Goal: Information Seeking & Learning: Check status

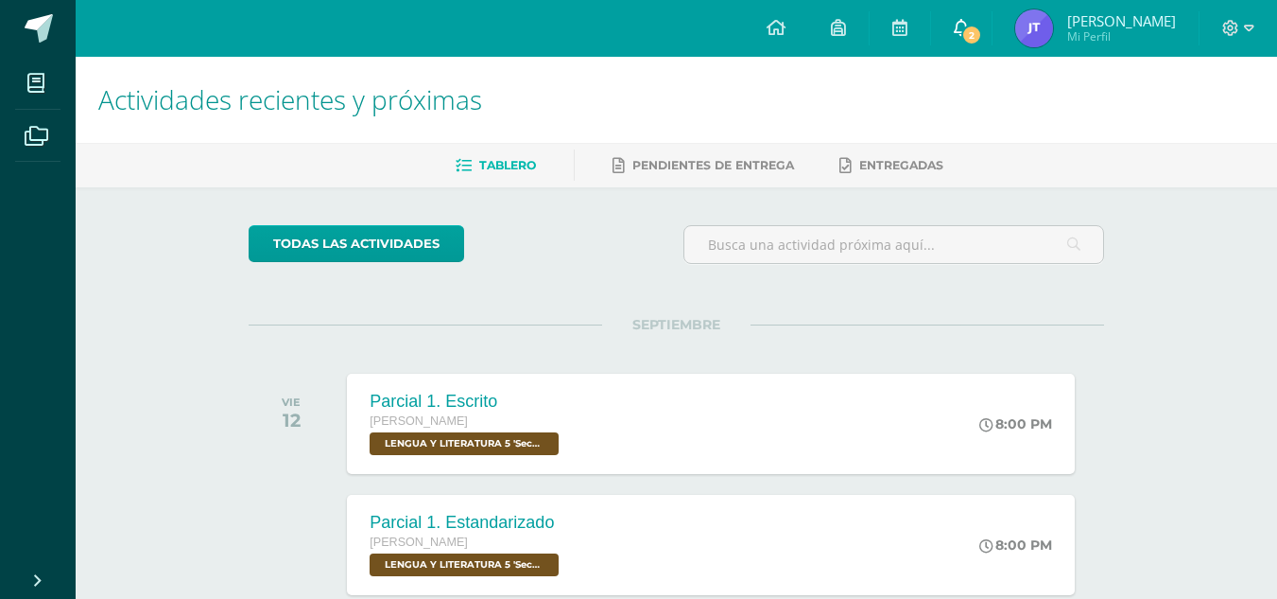
click at [965, 44] on span "2" at bounding box center [972, 35] width 21 height 21
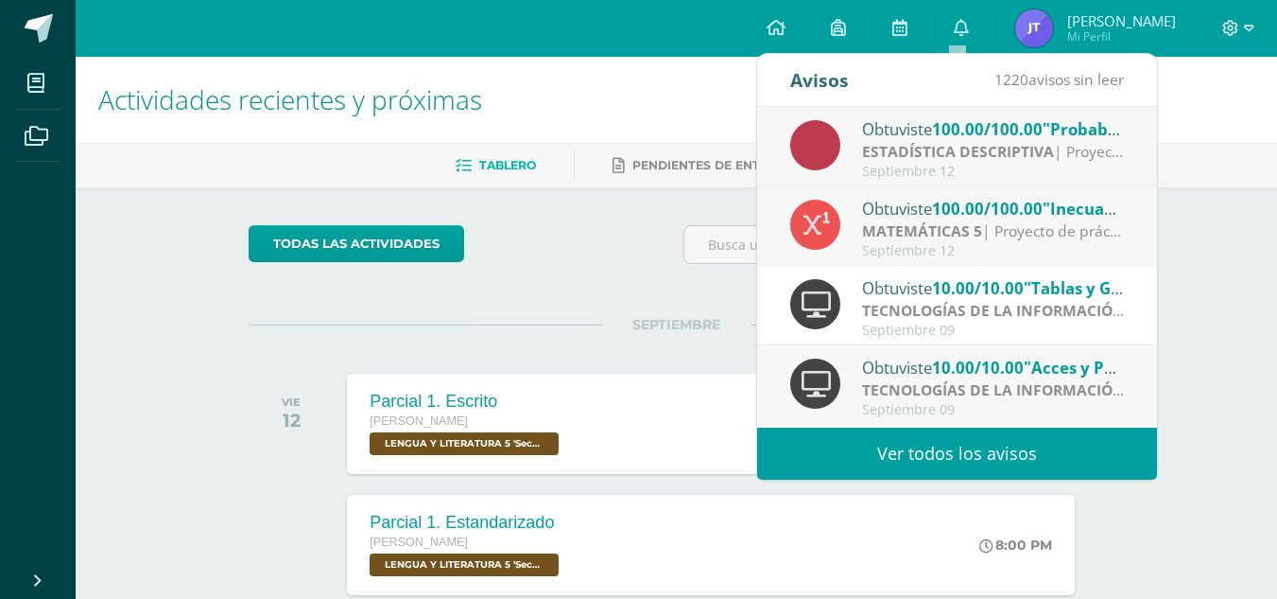
click at [1036, 136] on span "100.00/100.00" at bounding box center [987, 129] width 111 height 22
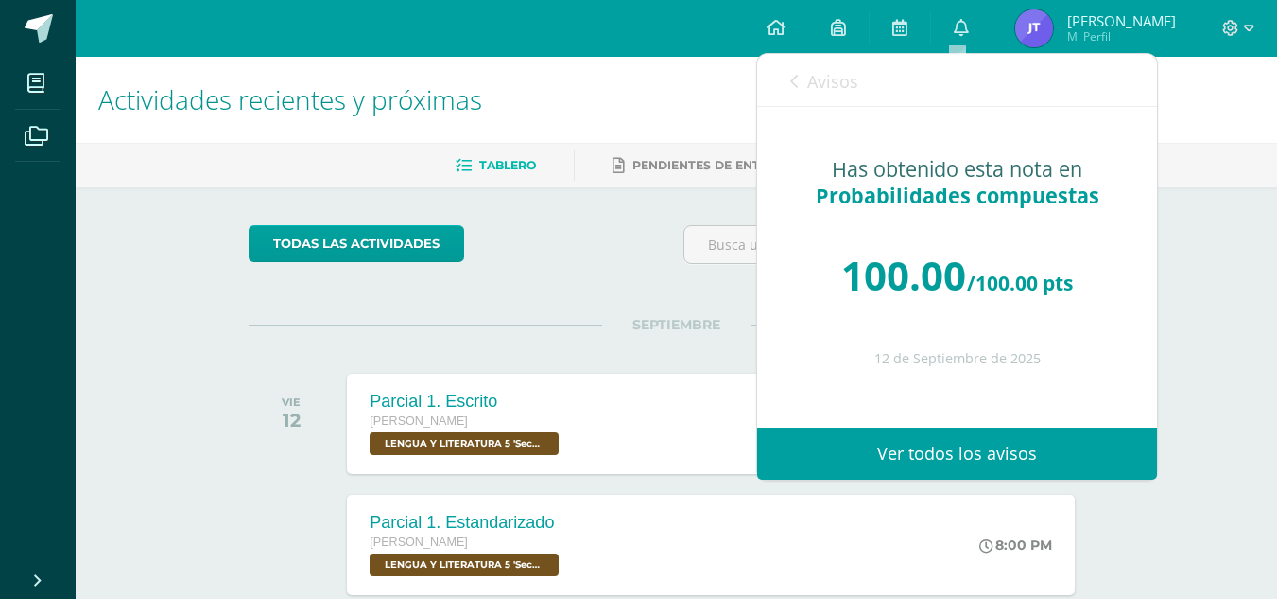
click at [789, 87] on div "Avisos 1219 avisos sin leer Avisos" at bounding box center [957, 80] width 400 height 53
click at [792, 75] on icon at bounding box center [794, 81] width 8 height 15
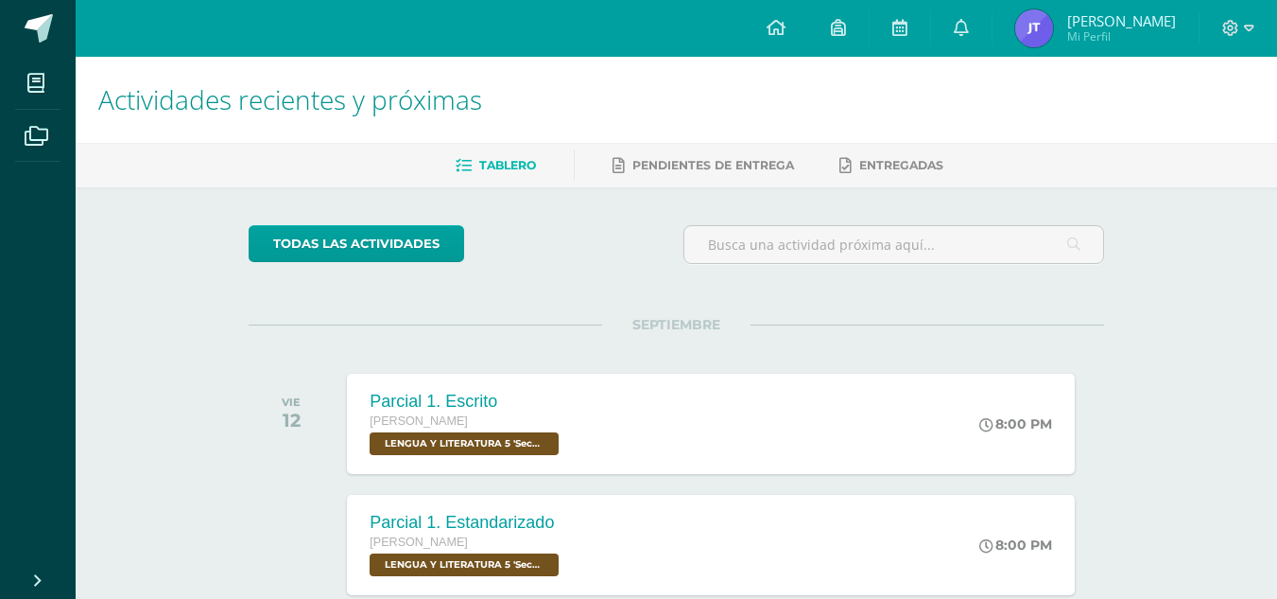
click at [1020, 43] on img at bounding box center [1034, 28] width 38 height 38
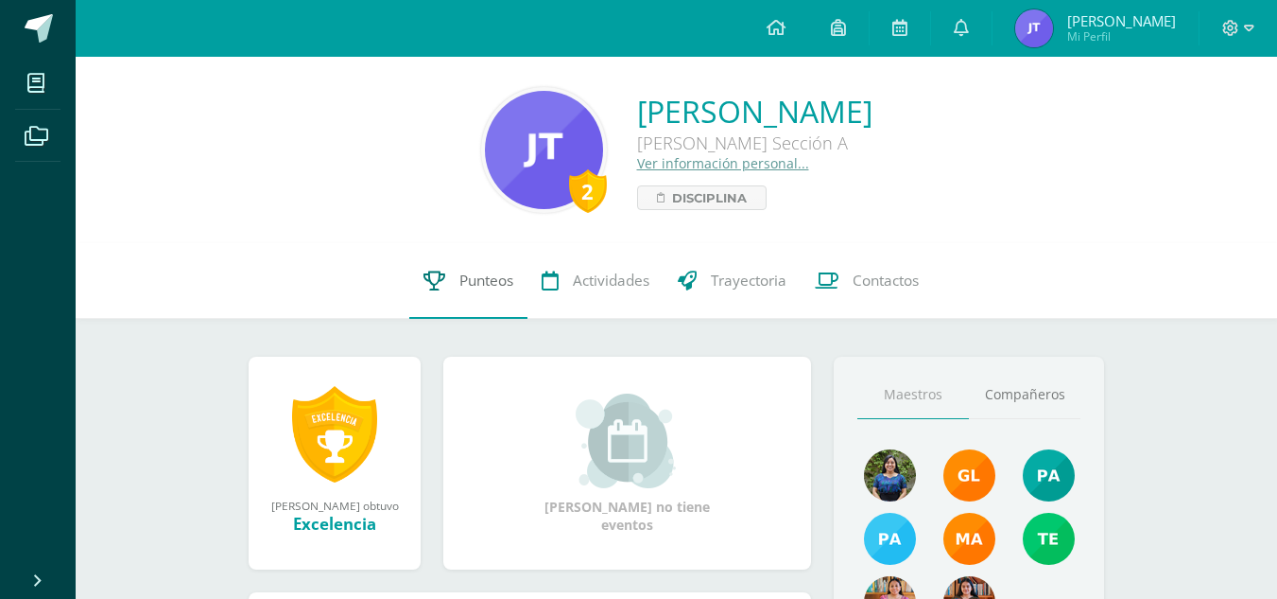
click at [488, 276] on span "Punteos" at bounding box center [487, 280] width 54 height 20
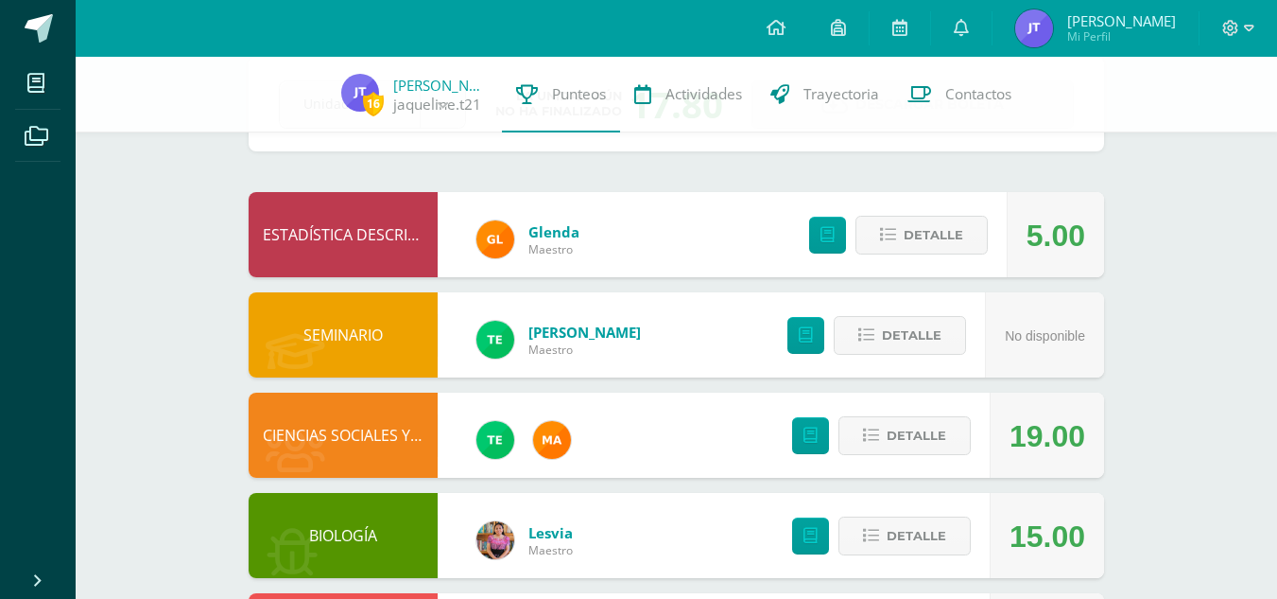
scroll to position [105, 0]
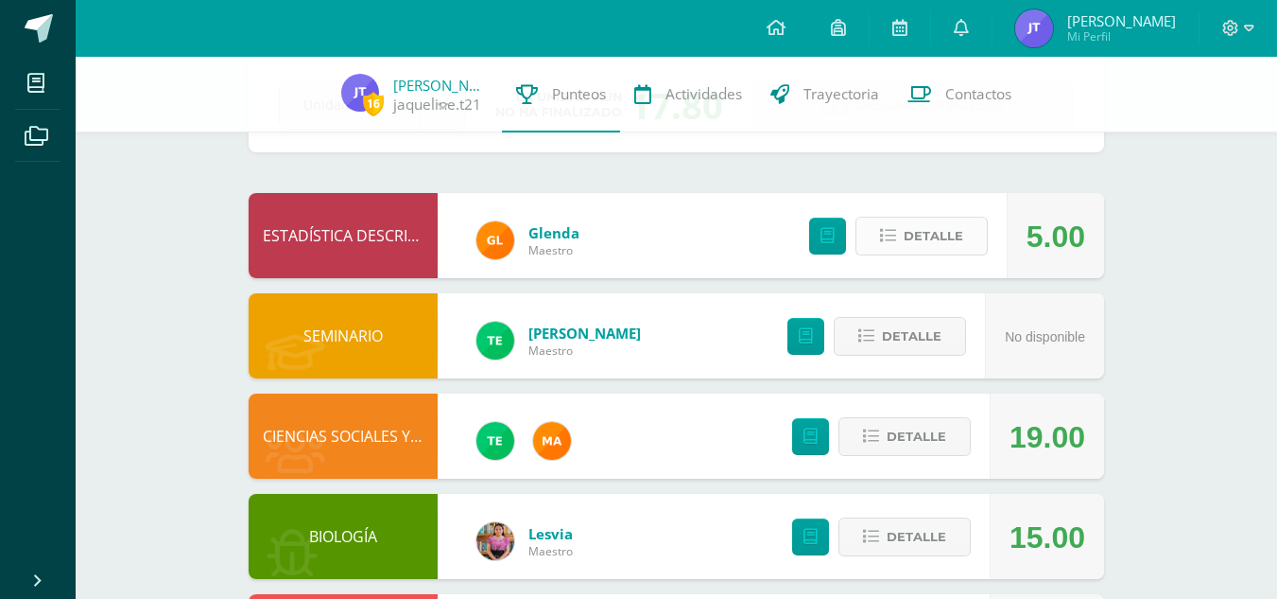
click at [908, 252] on span "Detalle" at bounding box center [934, 235] width 60 height 35
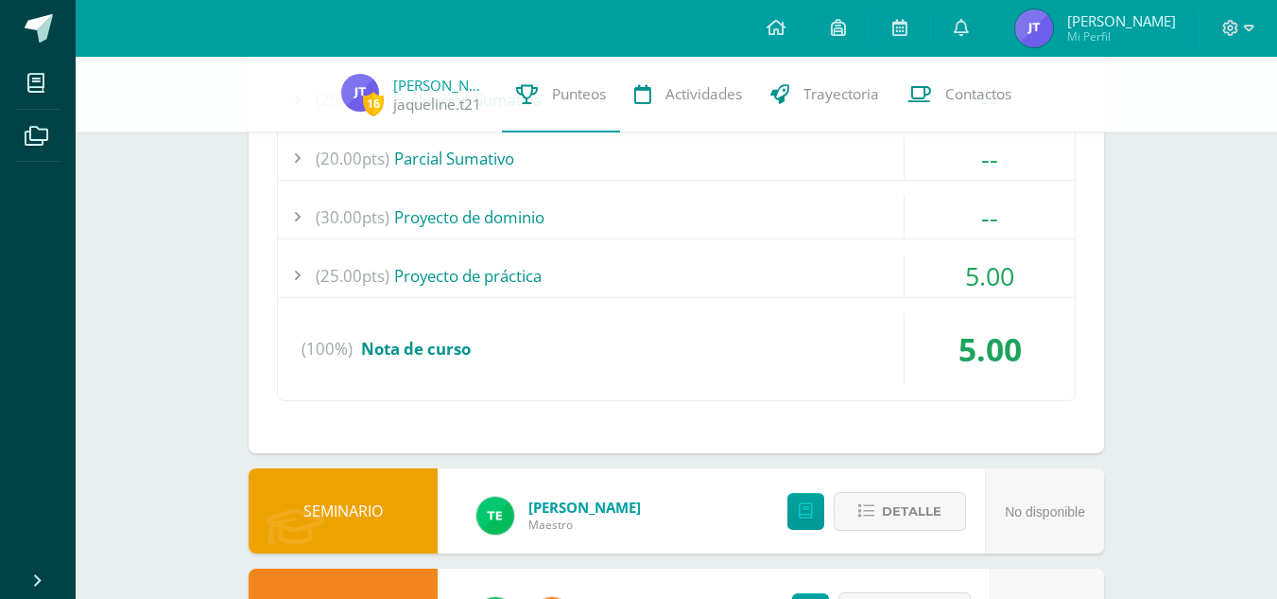
scroll to position [413, 0]
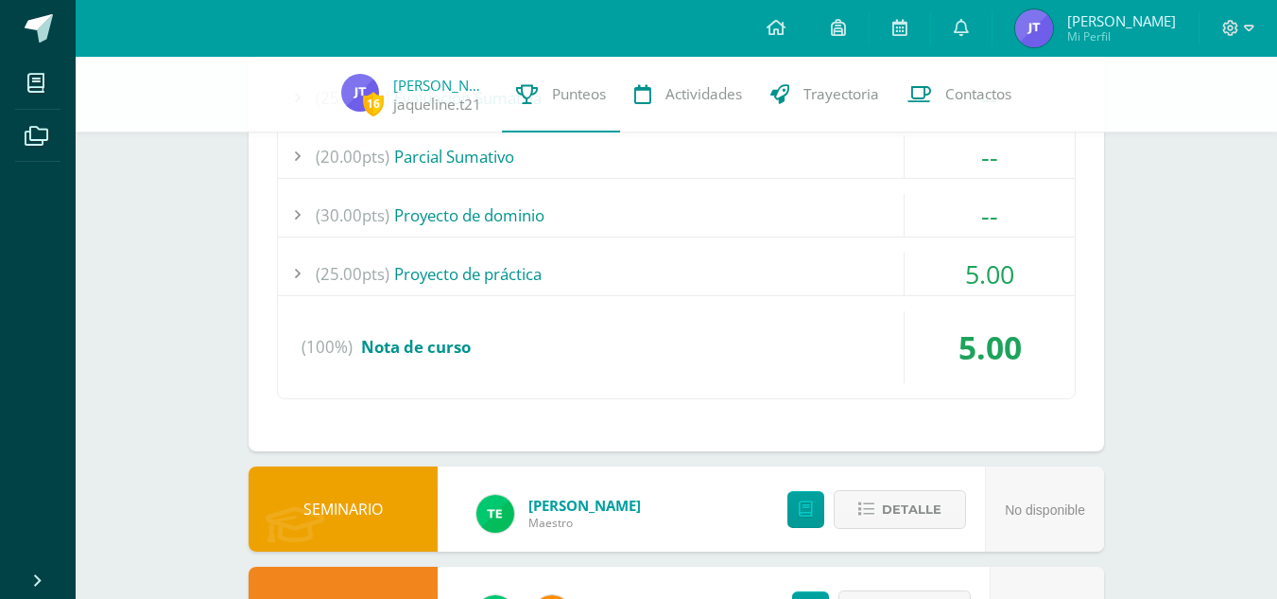
click at [737, 285] on div "(25.00pts) Proyecto de práctica" at bounding box center [676, 273] width 797 height 43
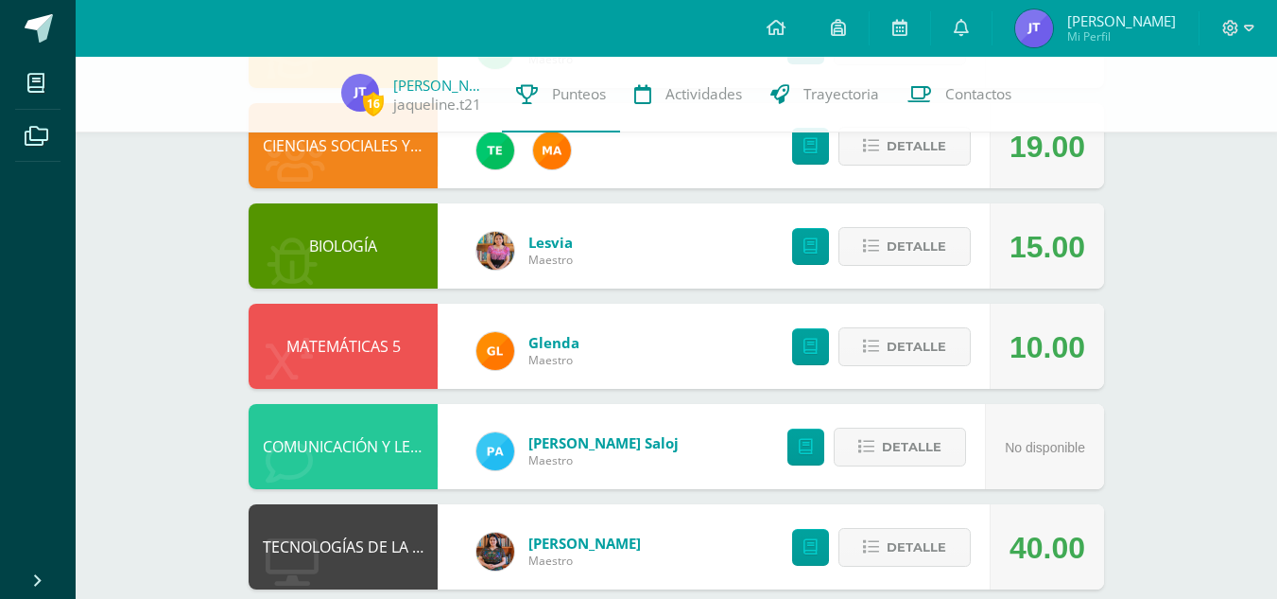
scroll to position [1109, 0]
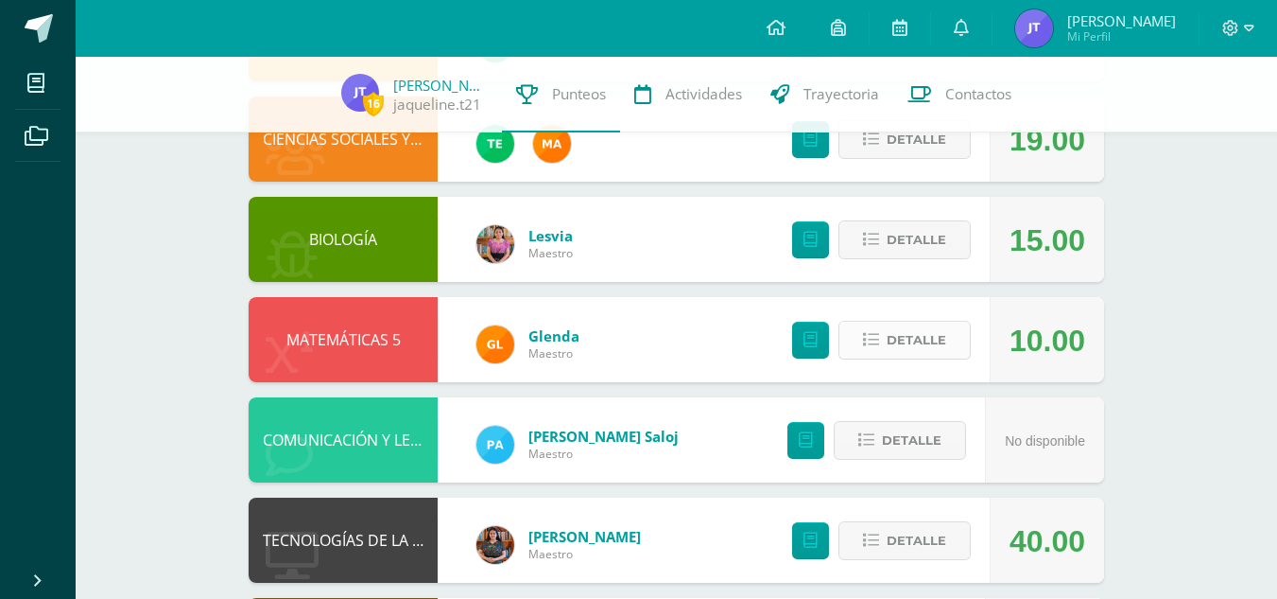
click at [919, 346] on span "Detalle" at bounding box center [917, 339] width 60 height 35
